Goal: Obtain resource: Download file/media

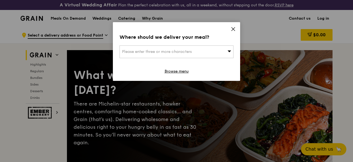
click at [232, 29] on icon at bounding box center [233, 29] width 5 height 5
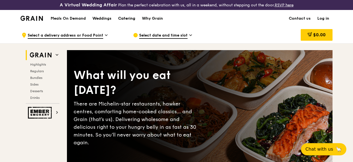
click at [129, 21] on div "Catering" at bounding box center [126, 18] width 17 height 17
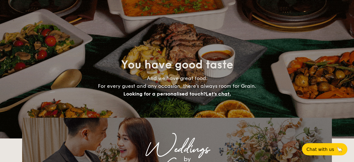
select select
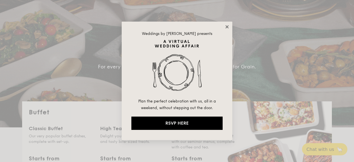
click at [226, 27] on icon at bounding box center [226, 26] width 5 height 5
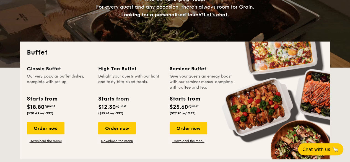
scroll to position [126, 0]
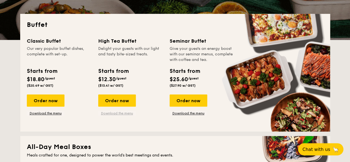
click at [115, 115] on link "Download the menu" at bounding box center [117, 113] width 38 height 4
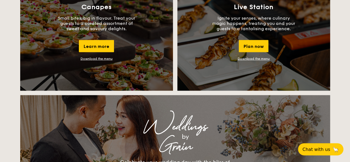
scroll to position [568, 0]
